Goal: Check status: Check status

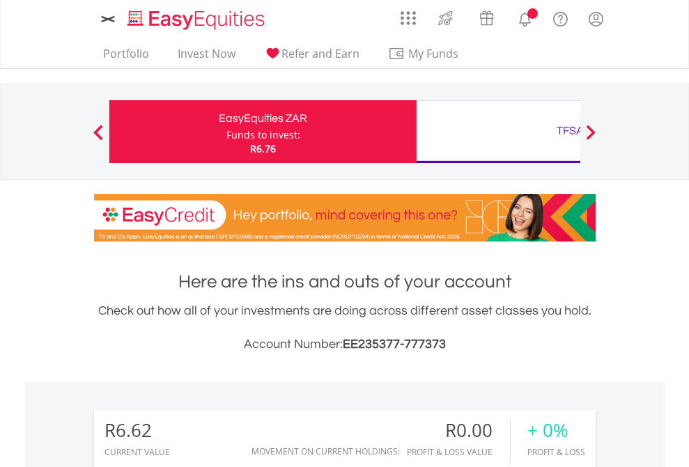
scroll to position [134, 219]
click at [226, 132] on div "Funds to invest:" at bounding box center [263, 135] width 74 height 14
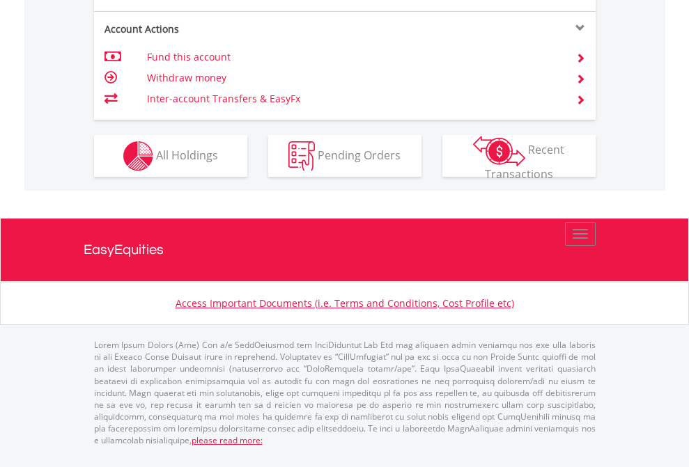
scroll to position [1307, 0]
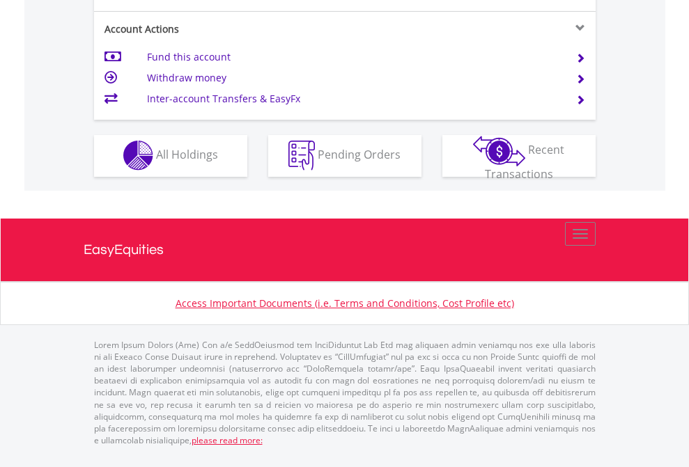
scroll to position [1302, 0]
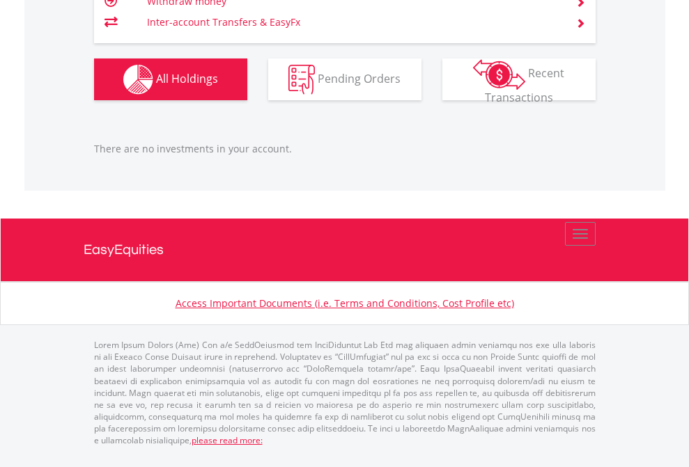
scroll to position [134, 219]
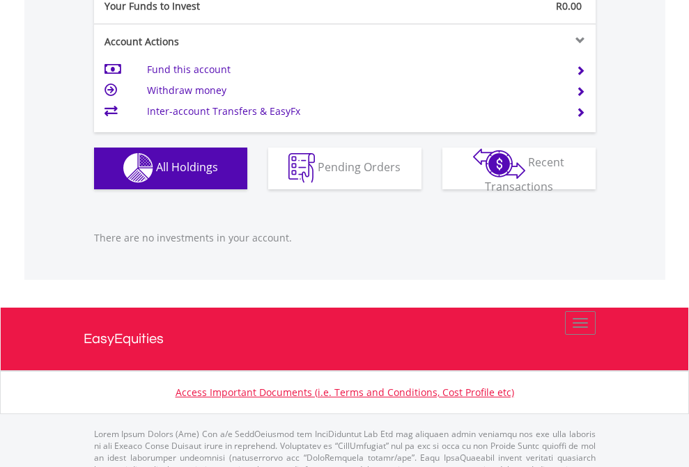
scroll to position [1379, 0]
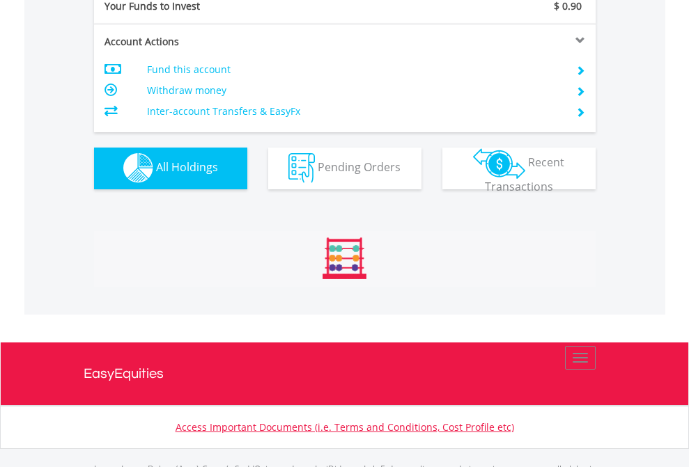
scroll to position [1379, 0]
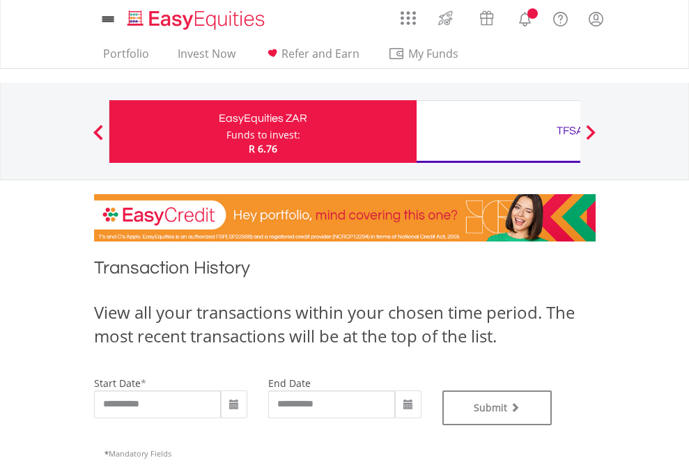
type input "**********"
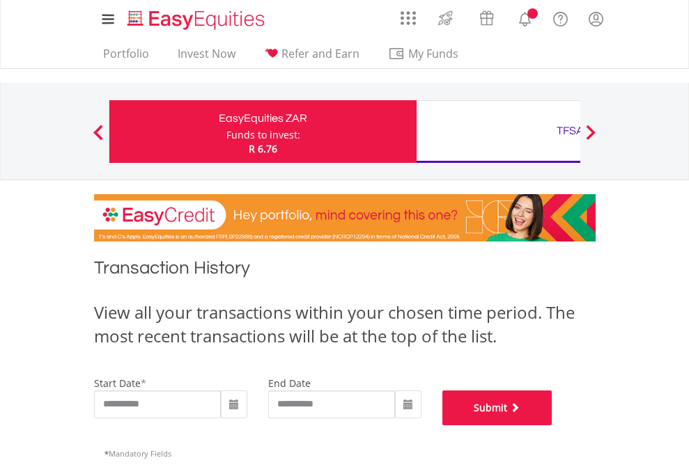
click at [552, 425] on button "Submit" at bounding box center [497, 408] width 110 height 35
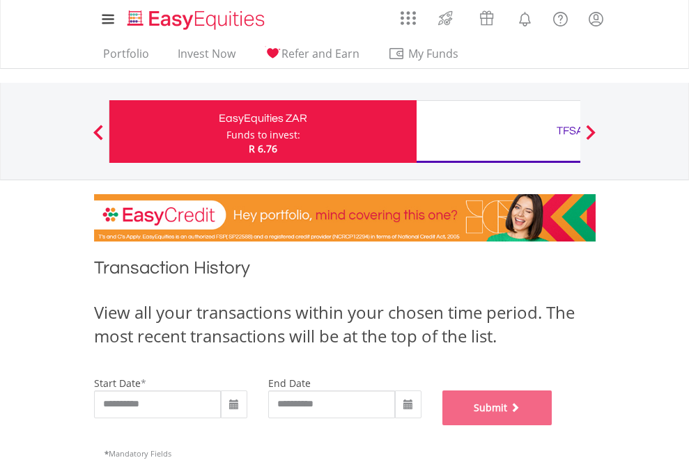
scroll to position [565, 0]
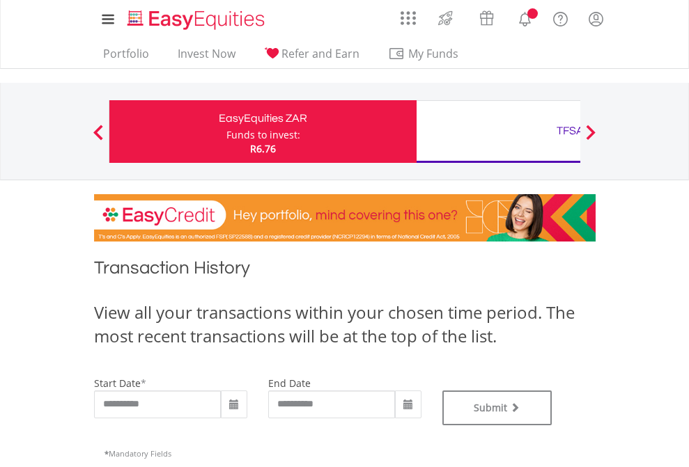
click at [498, 132] on div "TFSA" at bounding box center [570, 130] width 290 height 19
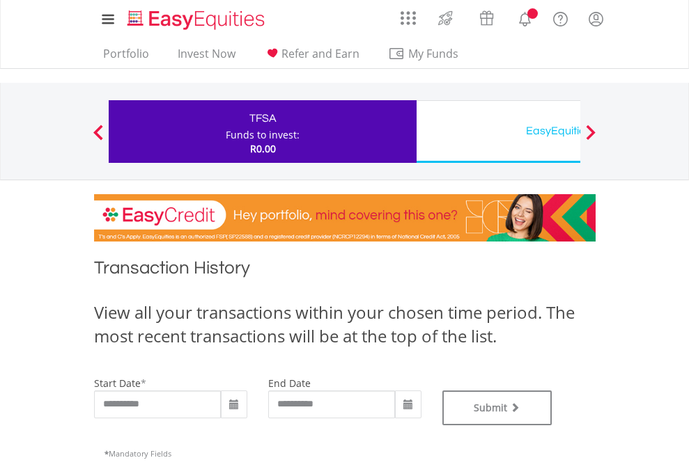
type input "**********"
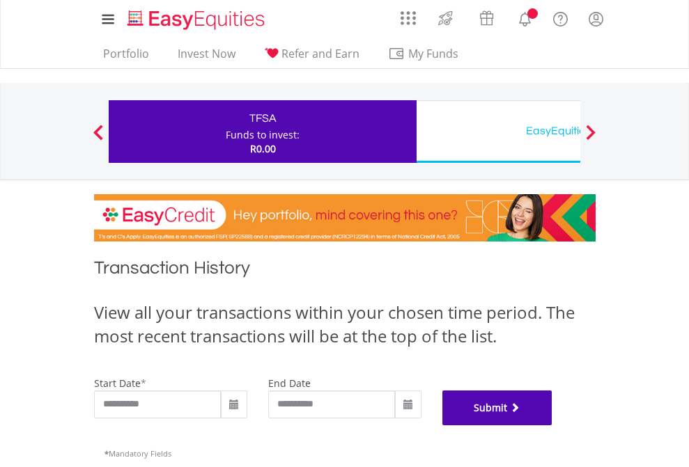
click at [552, 425] on button "Submit" at bounding box center [497, 408] width 110 height 35
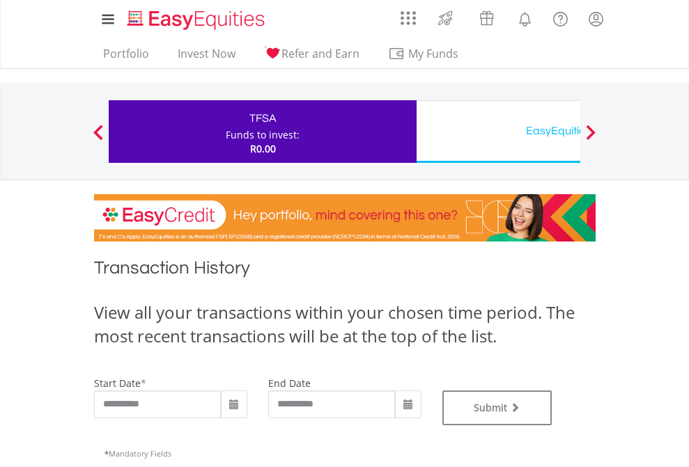
click at [498, 132] on div "EasyEquities USD" at bounding box center [570, 130] width 290 height 19
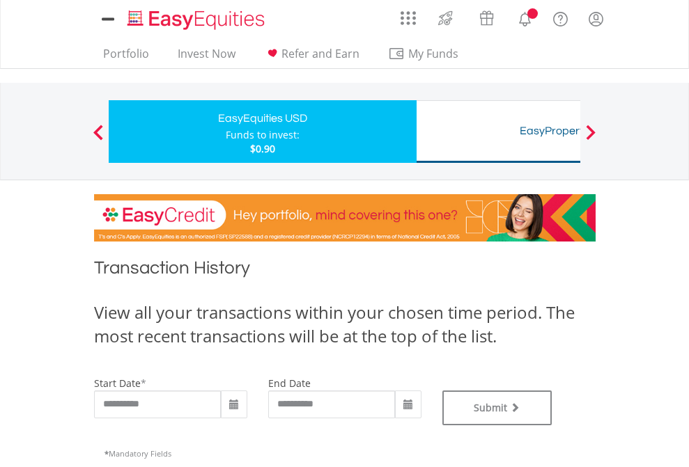
type input "**********"
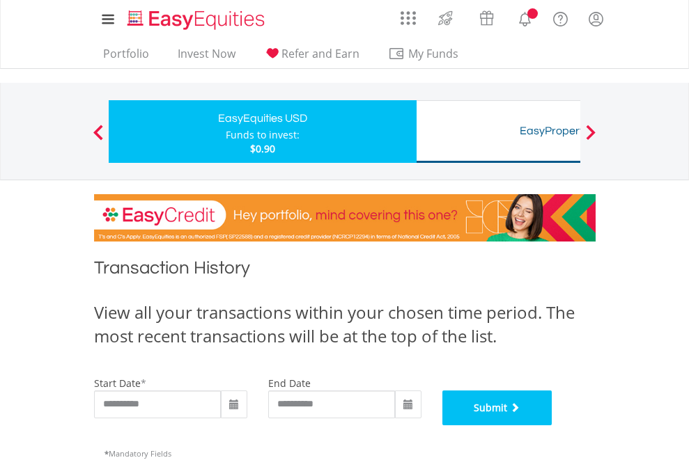
click at [552, 425] on button "Submit" at bounding box center [497, 408] width 110 height 35
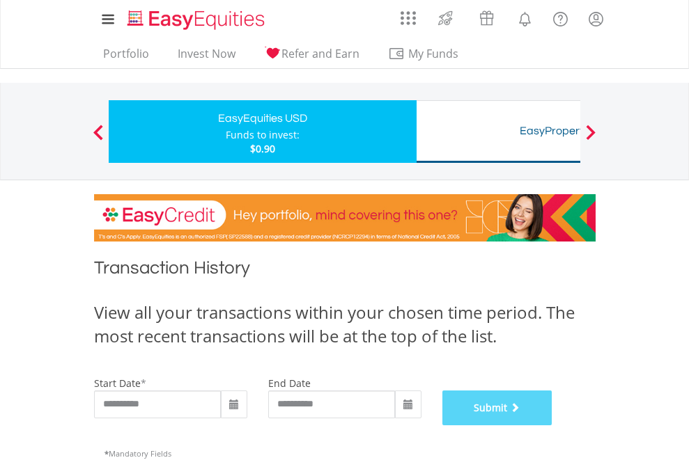
scroll to position [565, 0]
